Goal: Transaction & Acquisition: Purchase product/service

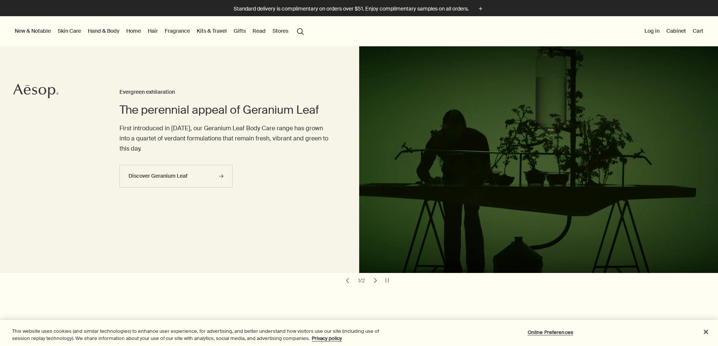
click at [643, 28] on button "Log in" at bounding box center [652, 31] width 18 height 10
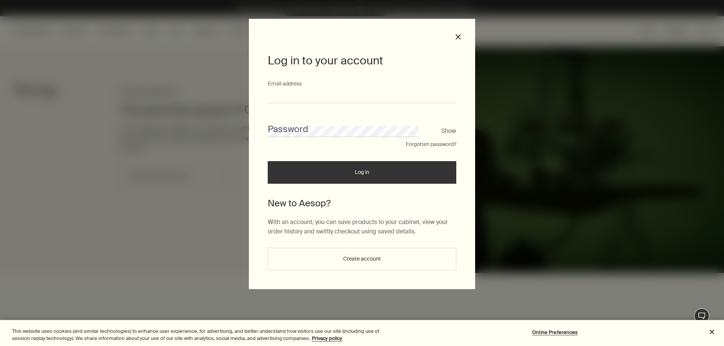
click at [410, 96] on input "Email address" at bounding box center [362, 96] width 188 height 14
type input "**********"
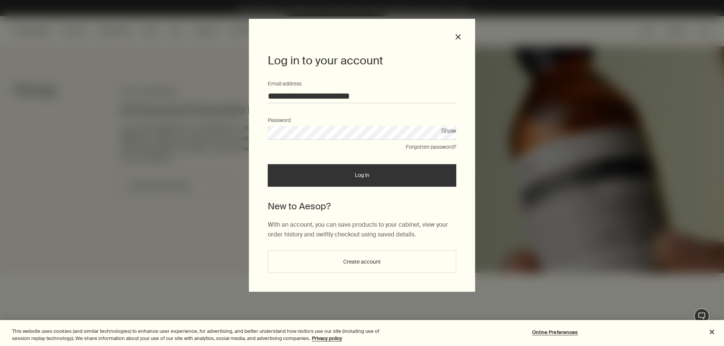
click at [268, 164] on button "Log in" at bounding box center [362, 175] width 188 height 23
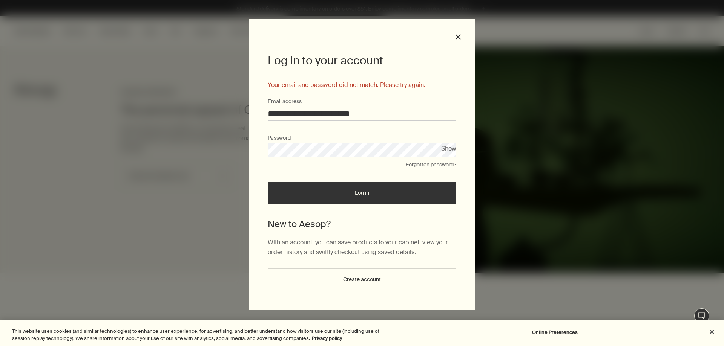
click at [452, 149] on button "Show" at bounding box center [448, 149] width 15 height 10
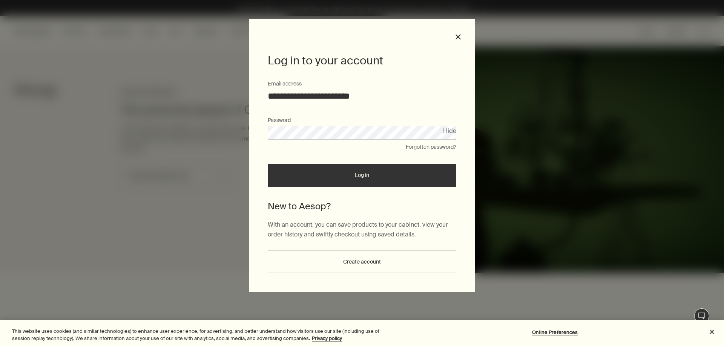
click at [363, 154] on form "**********" at bounding box center [362, 133] width 188 height 107
click at [369, 175] on button "Log in" at bounding box center [362, 175] width 188 height 23
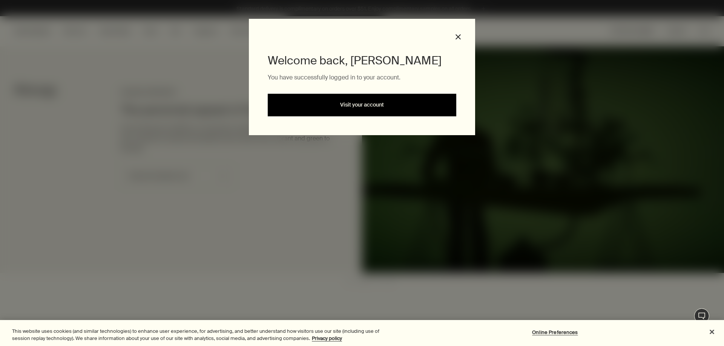
click at [383, 105] on link "Visit your account" at bounding box center [362, 105] width 188 height 23
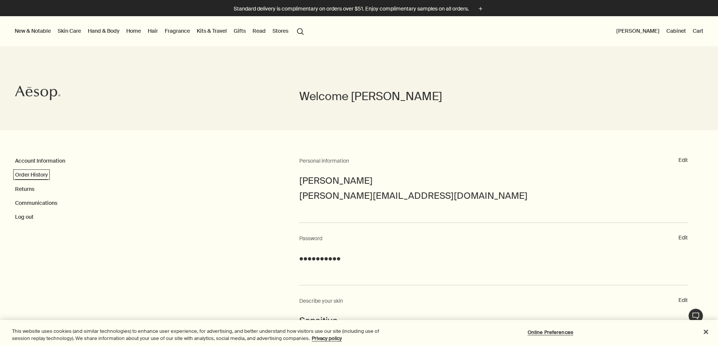
click at [41, 176] on link "Order History" at bounding box center [31, 175] width 33 height 7
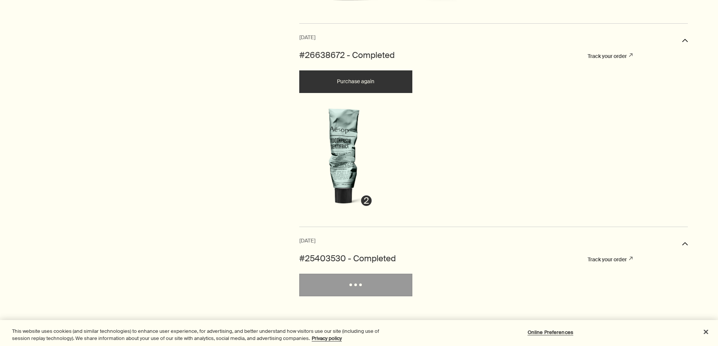
scroll to position [980, 0]
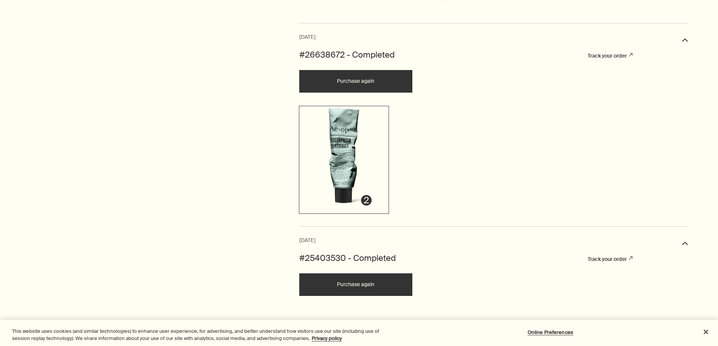
click at [347, 152] on img at bounding box center [344, 159] width 87 height 103
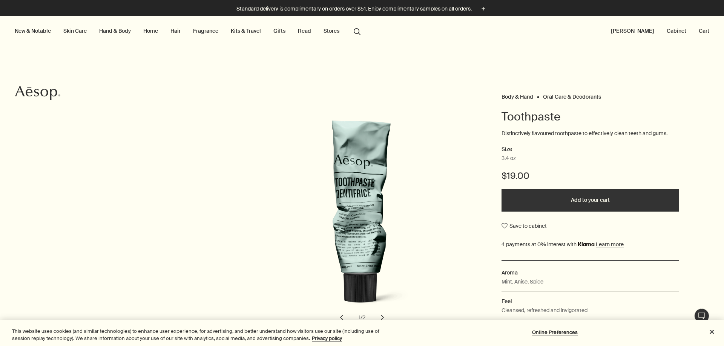
click at [589, 196] on button "Add to your cart" at bounding box center [589, 200] width 177 height 23
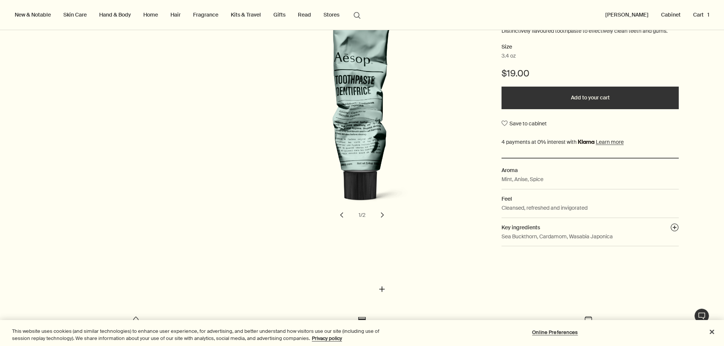
scroll to position [113, 0]
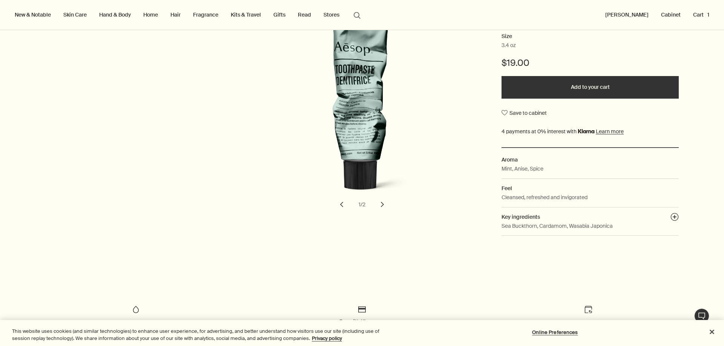
click at [381, 204] on button "chevron" at bounding box center [382, 204] width 17 height 17
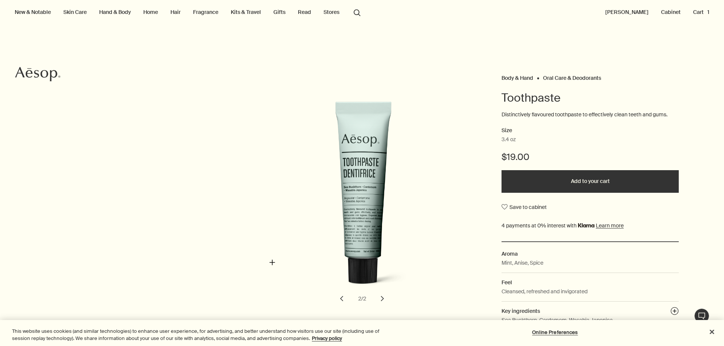
scroll to position [38, 0]
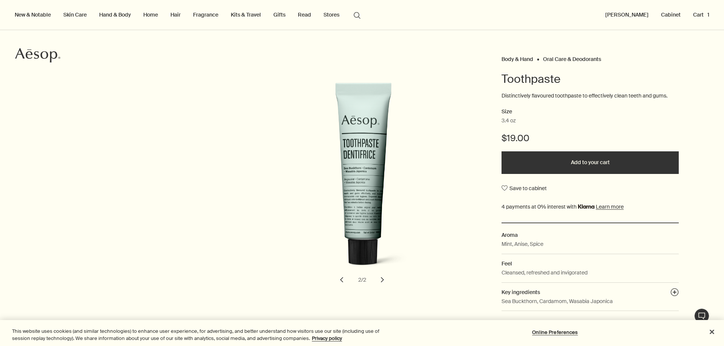
click at [338, 277] on button "chevron" at bounding box center [341, 280] width 17 height 17
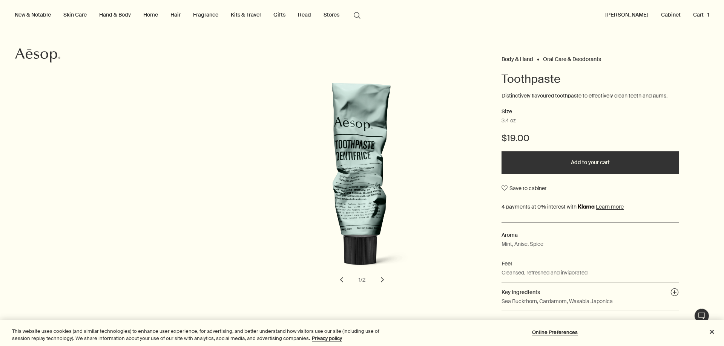
click at [227, 149] on div "Body & Hand Oral Care & Deodorants Toothpaste Distinctively flavoured toothpast…" at bounding box center [362, 185] width 724 height 263
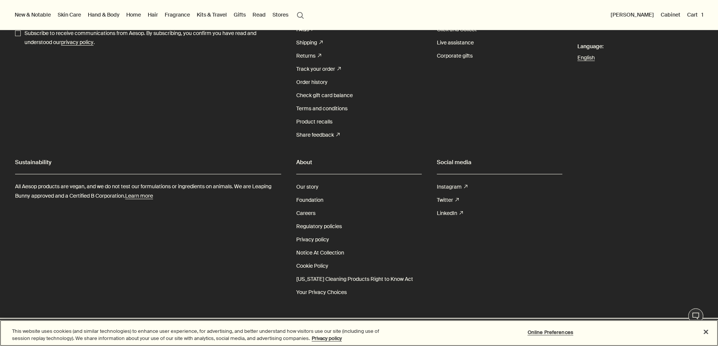
scroll to position [7049, 0]
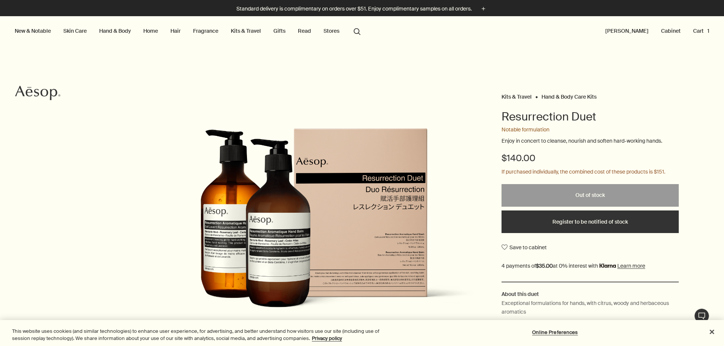
click at [358, 28] on button "search Search" at bounding box center [357, 31] width 14 height 14
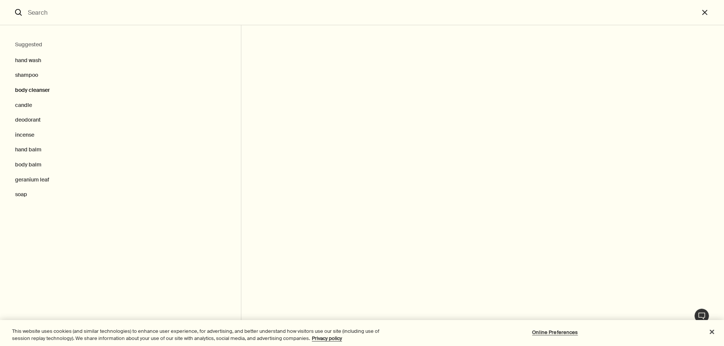
click at [33, 89] on button "body cleanser" at bounding box center [120, 90] width 241 height 15
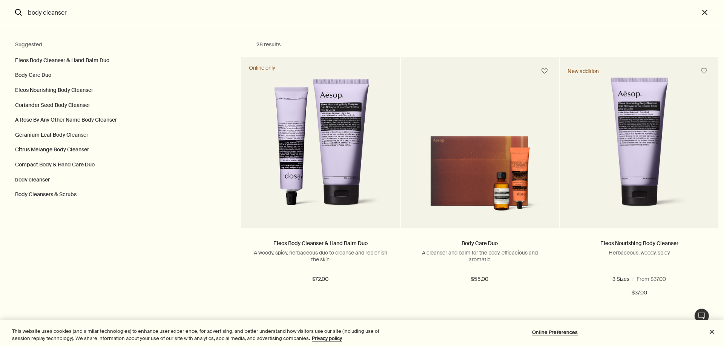
drag, startPoint x: 81, startPoint y: 15, endPoint x: 31, endPoint y: 28, distance: 51.3
click at [14, 15] on form "body cleanser search" at bounding box center [349, 12] width 699 height 25
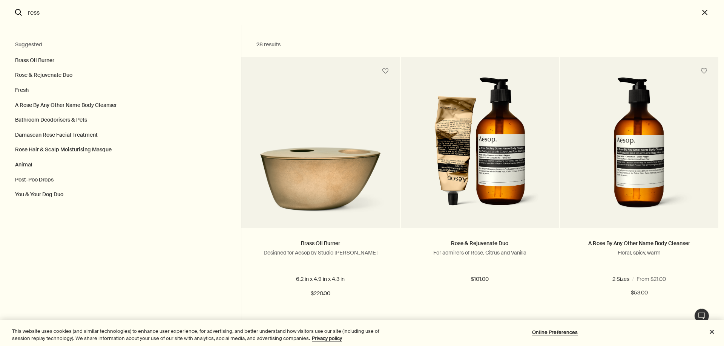
click at [50, 16] on input "ress" at bounding box center [362, 12] width 674 height 25
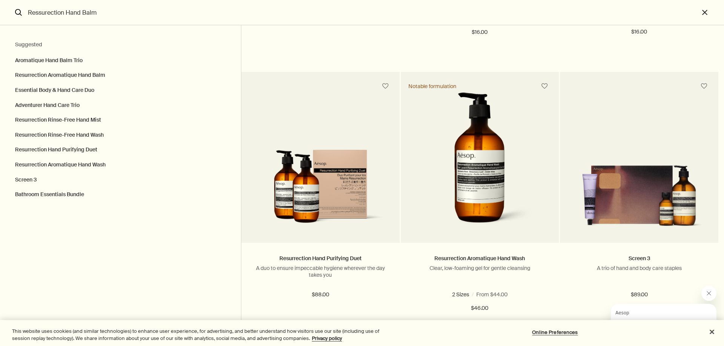
scroll to position [603, 0]
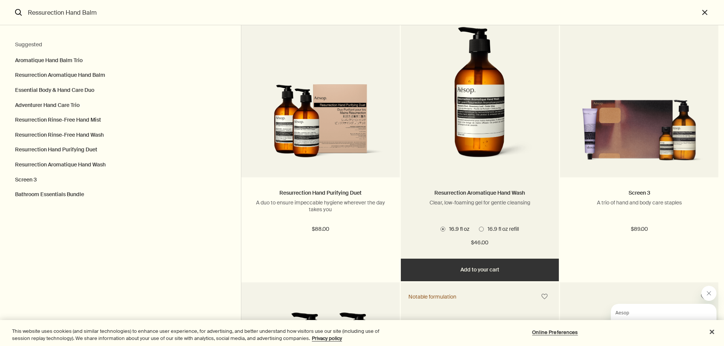
click at [493, 263] on button "Add Add to your cart" at bounding box center [480, 270] width 158 height 23
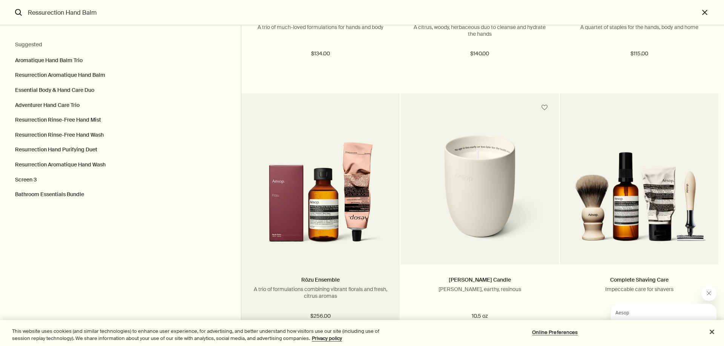
scroll to position [1092, 0]
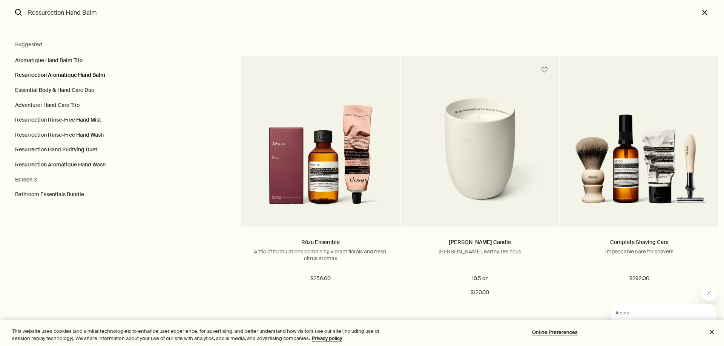
click at [81, 77] on button "Resurrection Aromatique Hand Balm" at bounding box center [120, 75] width 241 height 15
type input "Resurrection Aromatique Hand Balm"
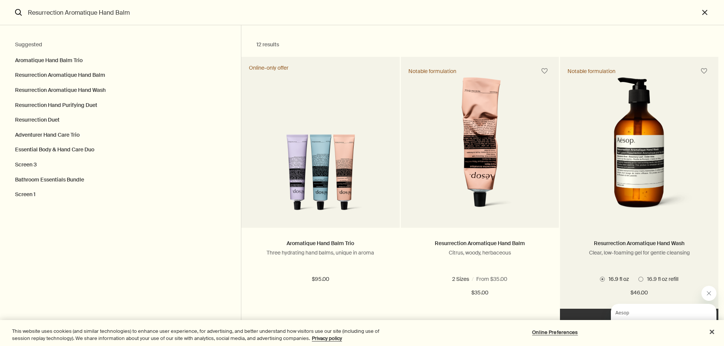
click at [657, 142] on img "Search" at bounding box center [639, 146] width 113 height 139
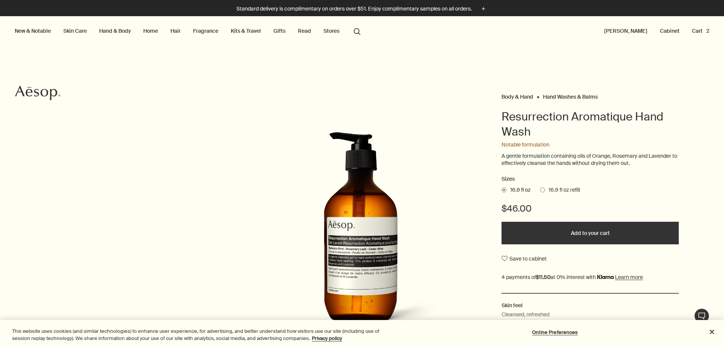
click at [593, 231] on button "Add to your cart" at bounding box center [589, 233] width 177 height 23
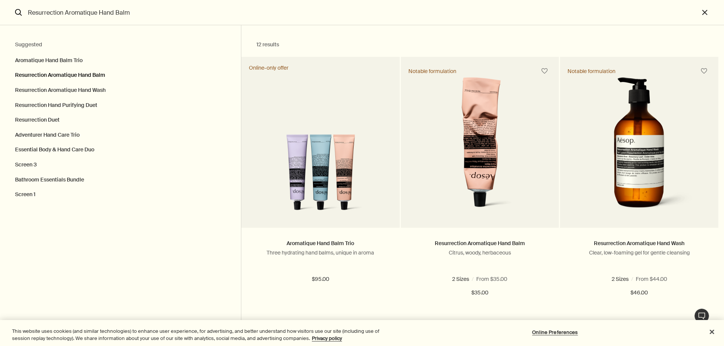
click at [98, 75] on button "Resurrection Aromatique Hand Balm" at bounding box center [120, 75] width 241 height 15
click at [89, 75] on button "Resurrection Aromatique Hand Balm" at bounding box center [120, 75] width 241 height 15
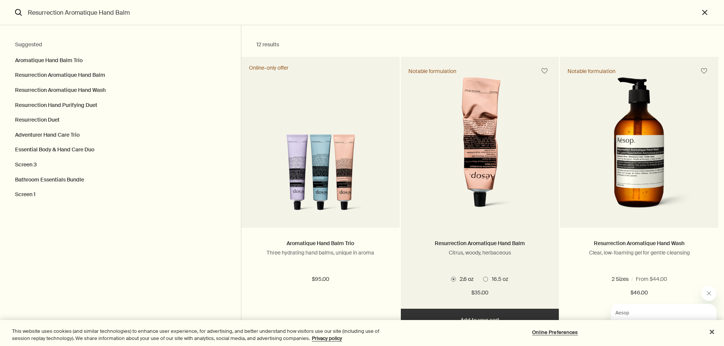
click at [475, 154] on img "Search" at bounding box center [480, 146] width 118 height 139
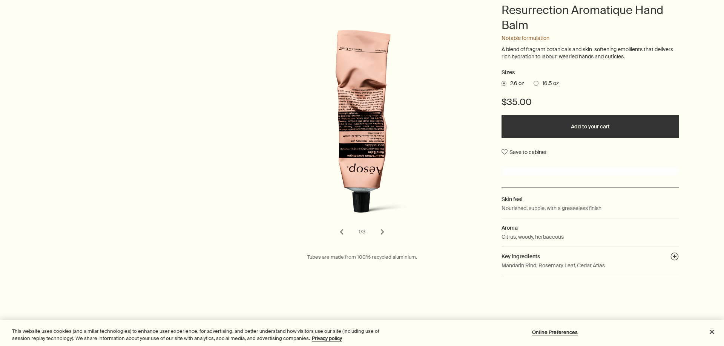
scroll to position [113, 0]
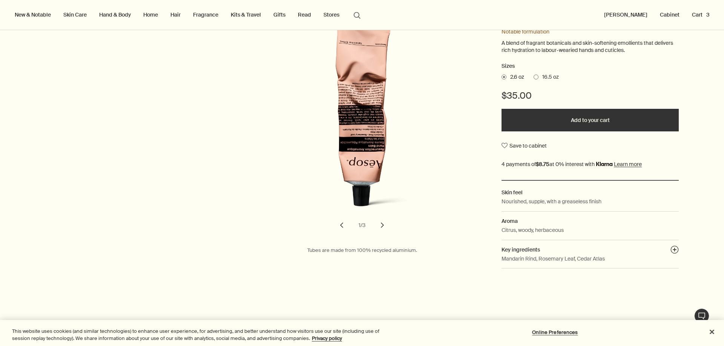
click at [533, 79] on span at bounding box center [535, 77] width 5 height 5
click at [533, 78] on input "16.5 oz" at bounding box center [533, 76] width 0 height 5
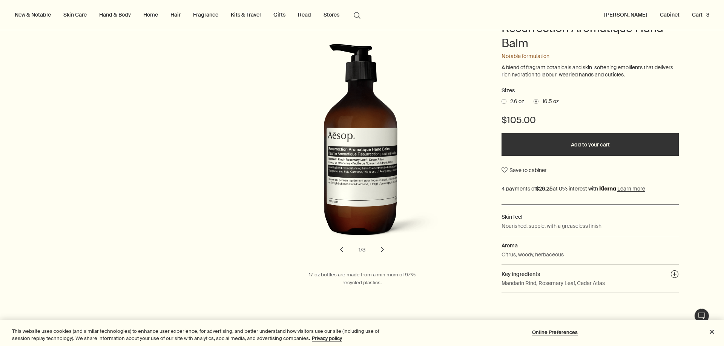
scroll to position [75, 0]
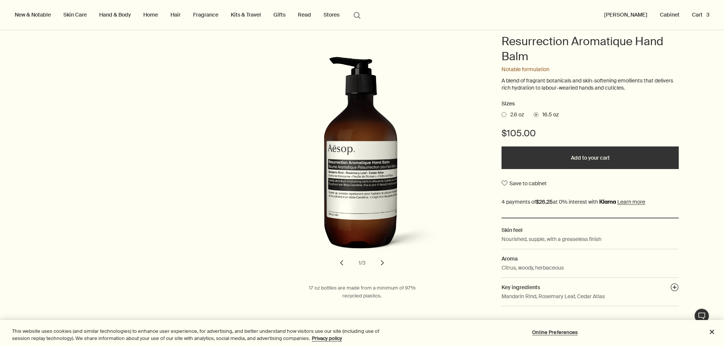
click at [585, 155] on button "Add to your cart" at bounding box center [589, 158] width 177 height 23
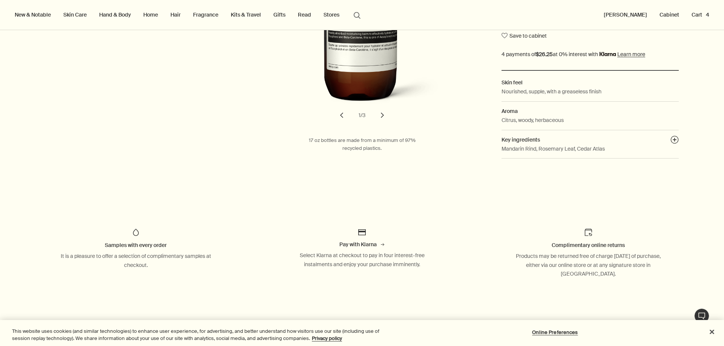
scroll to position [226, 0]
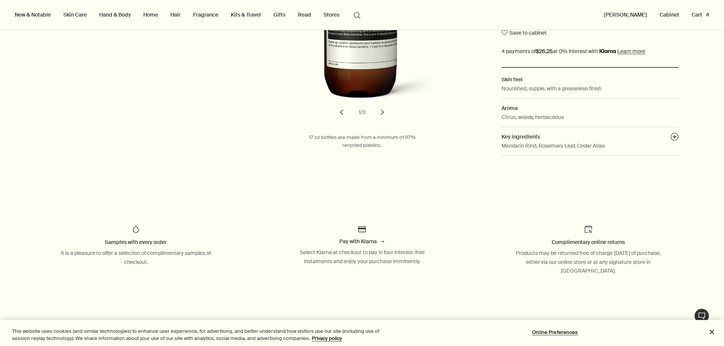
click at [703, 314] on button "Live Assistance" at bounding box center [701, 316] width 15 height 15
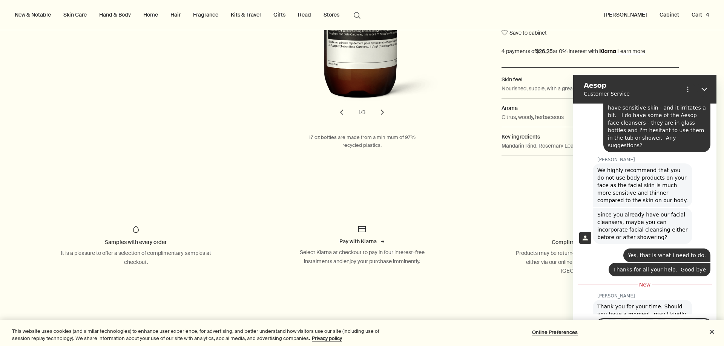
scroll to position [674, 0]
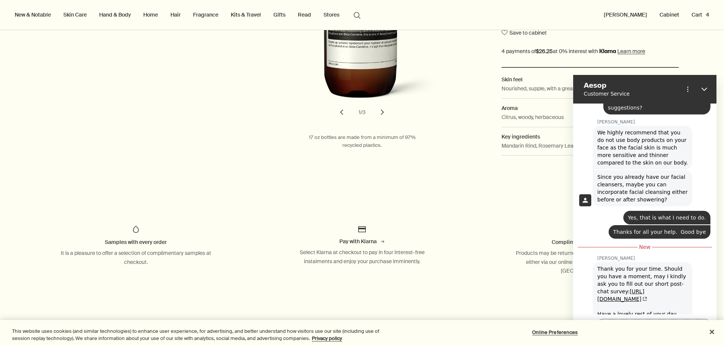
click at [663, 317] on div "Type a message" at bounding box center [644, 327] width 143 height 24
drag, startPoint x: 714, startPoint y: 276, endPoint x: 1292, endPoint y: 196, distance: 583.4
click at [706, 92] on icon "Close" at bounding box center [704, 89] width 6 height 6
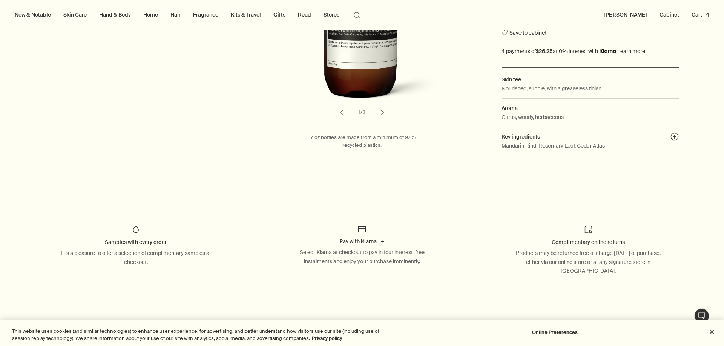
click at [706, 92] on div "Body & Hand Hand Washes & Balms Resurrection Aromatique Hand Balm Notable formu…" at bounding box center [362, 13] width 724 height 296
drag, startPoint x: 712, startPoint y: 336, endPoint x: 708, endPoint y: 328, distance: 9.1
click at [712, 335] on button "Close" at bounding box center [711, 332] width 17 height 17
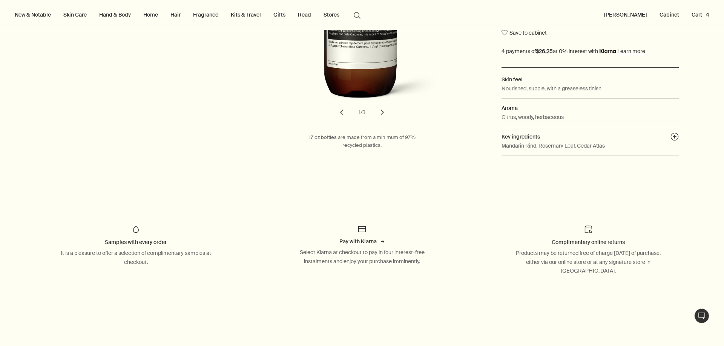
click at [702, 318] on button "Live Assistance 1" at bounding box center [701, 316] width 15 height 15
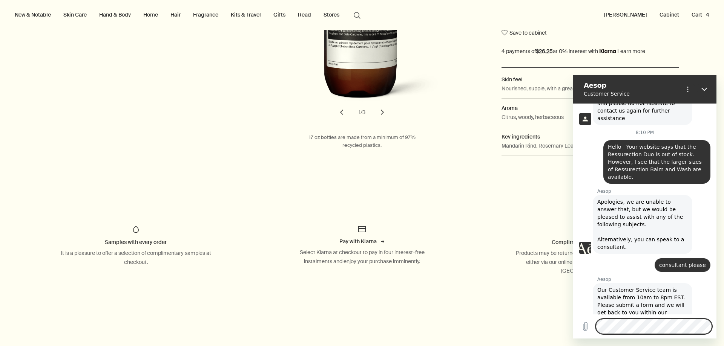
scroll to position [882, 0]
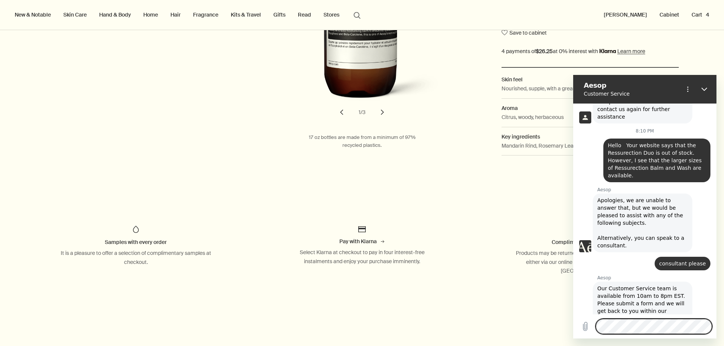
click at [471, 216] on aside "Samples with every order It is a pleasure to offer a selection of complimentary…" at bounding box center [362, 250] width 724 height 89
